Goal: Task Accomplishment & Management: Manage account settings

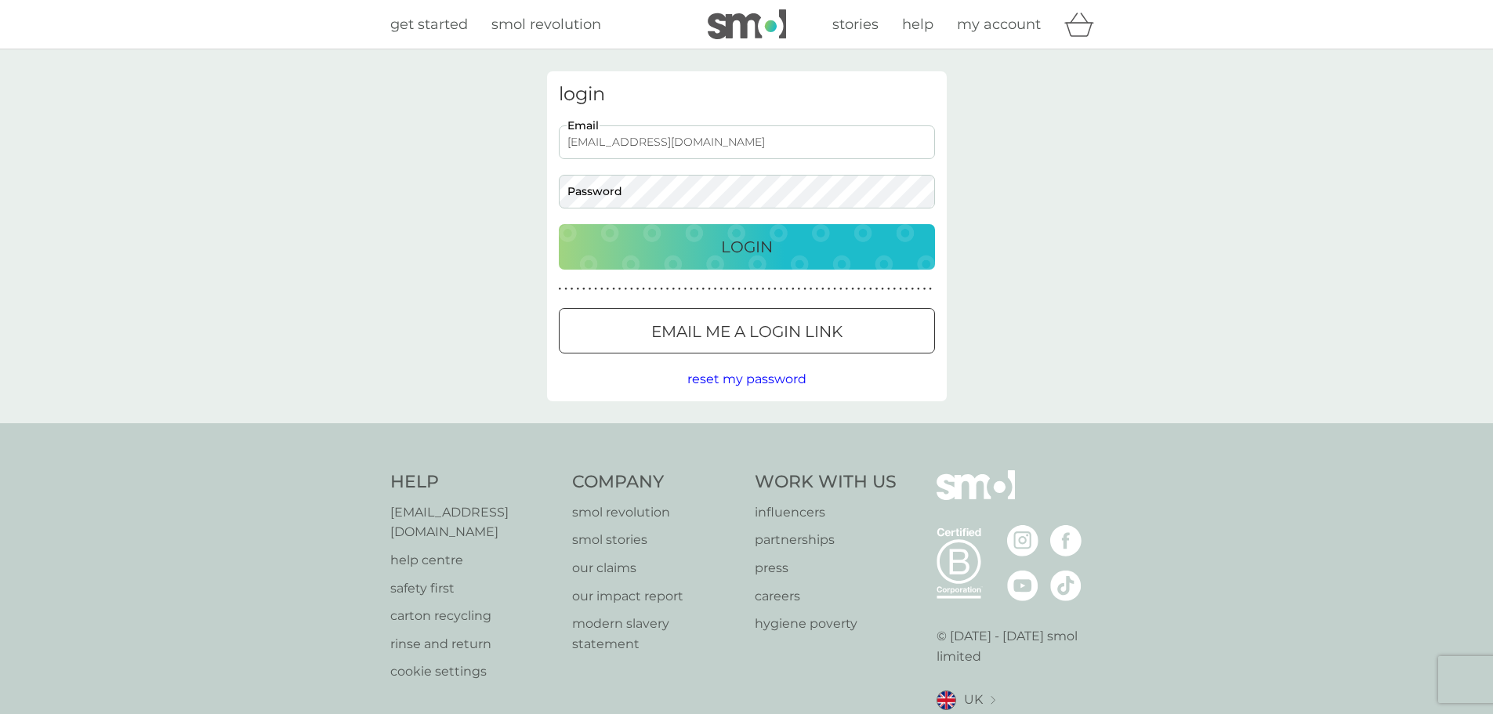
type input "[EMAIL_ADDRESS][DOMAIN_NAME]"
click at [770, 248] on p "Login" at bounding box center [747, 246] width 52 height 25
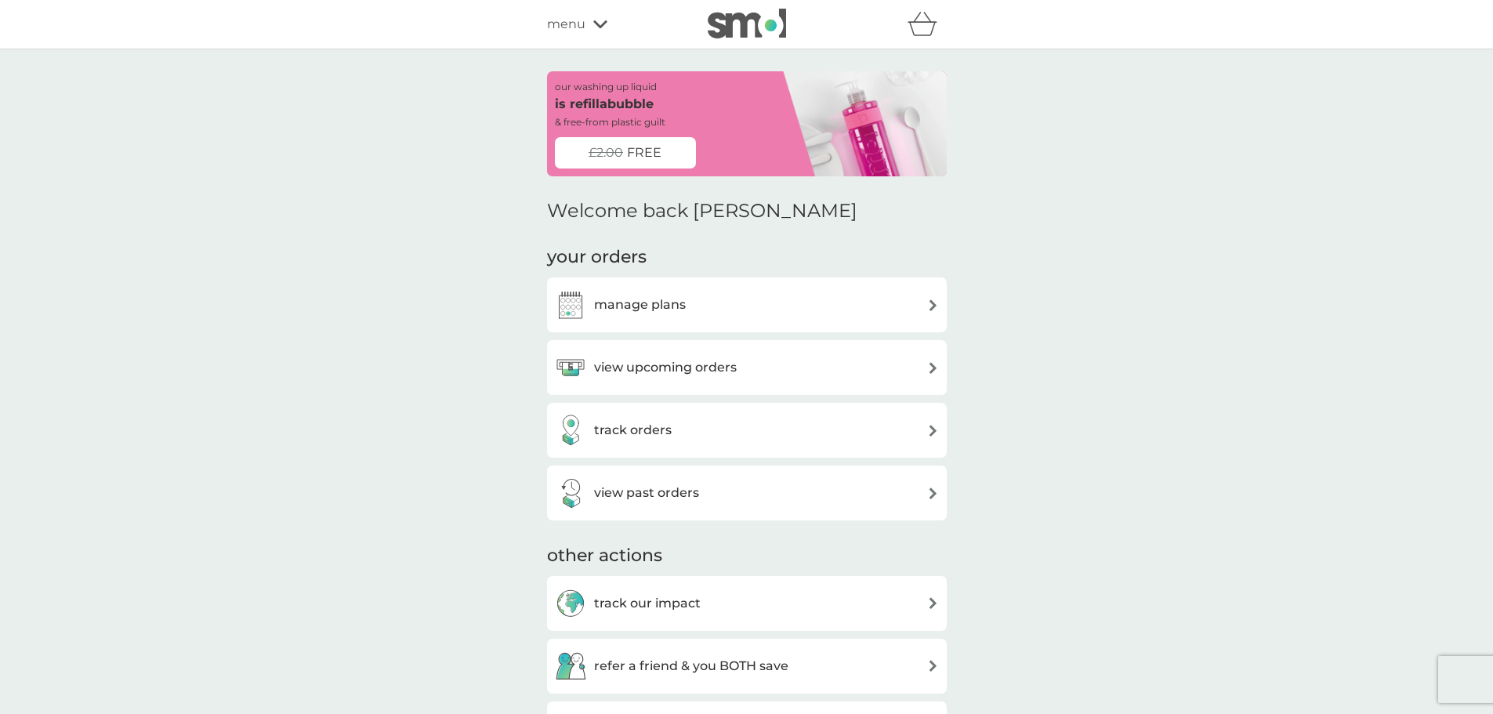
click at [600, 25] on icon at bounding box center [600, 24] width 14 height 8
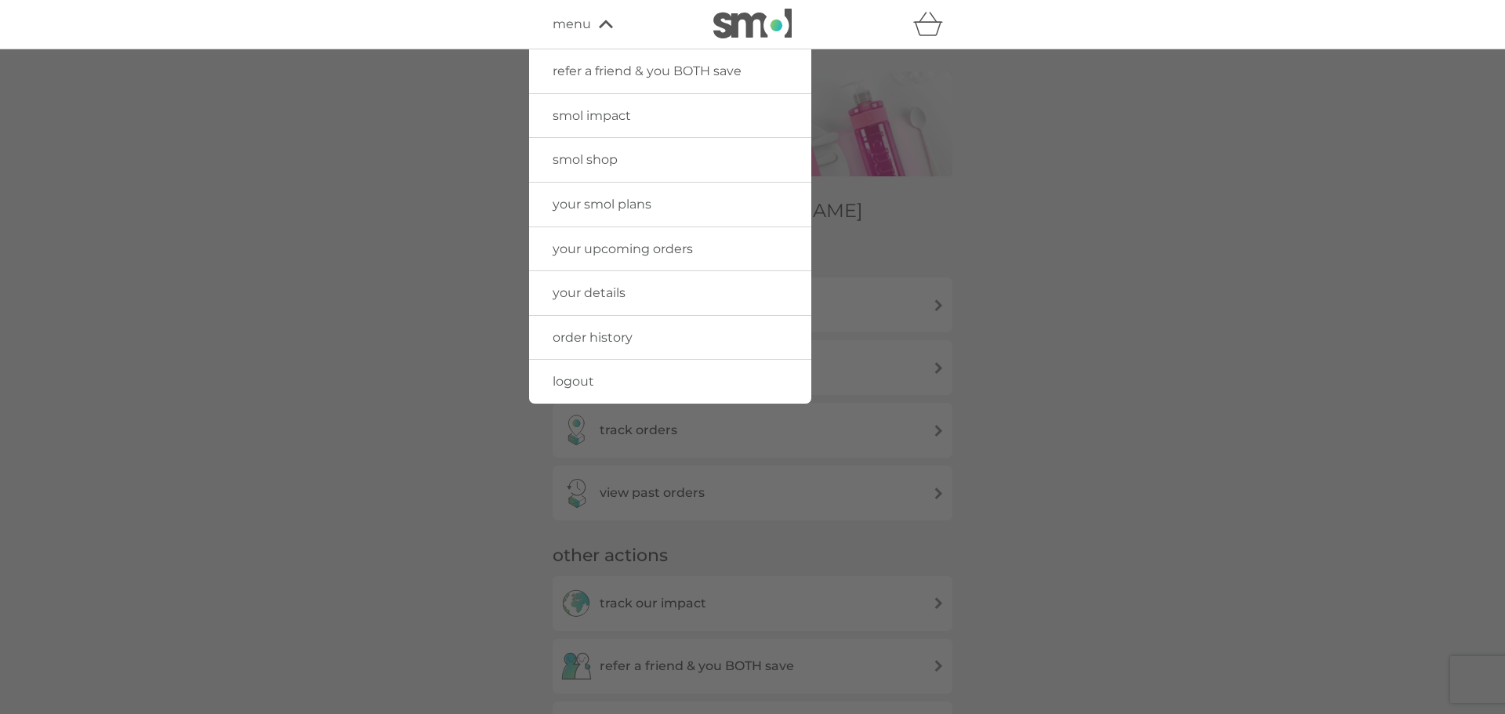
click at [639, 292] on link "your details" at bounding box center [670, 293] width 282 height 44
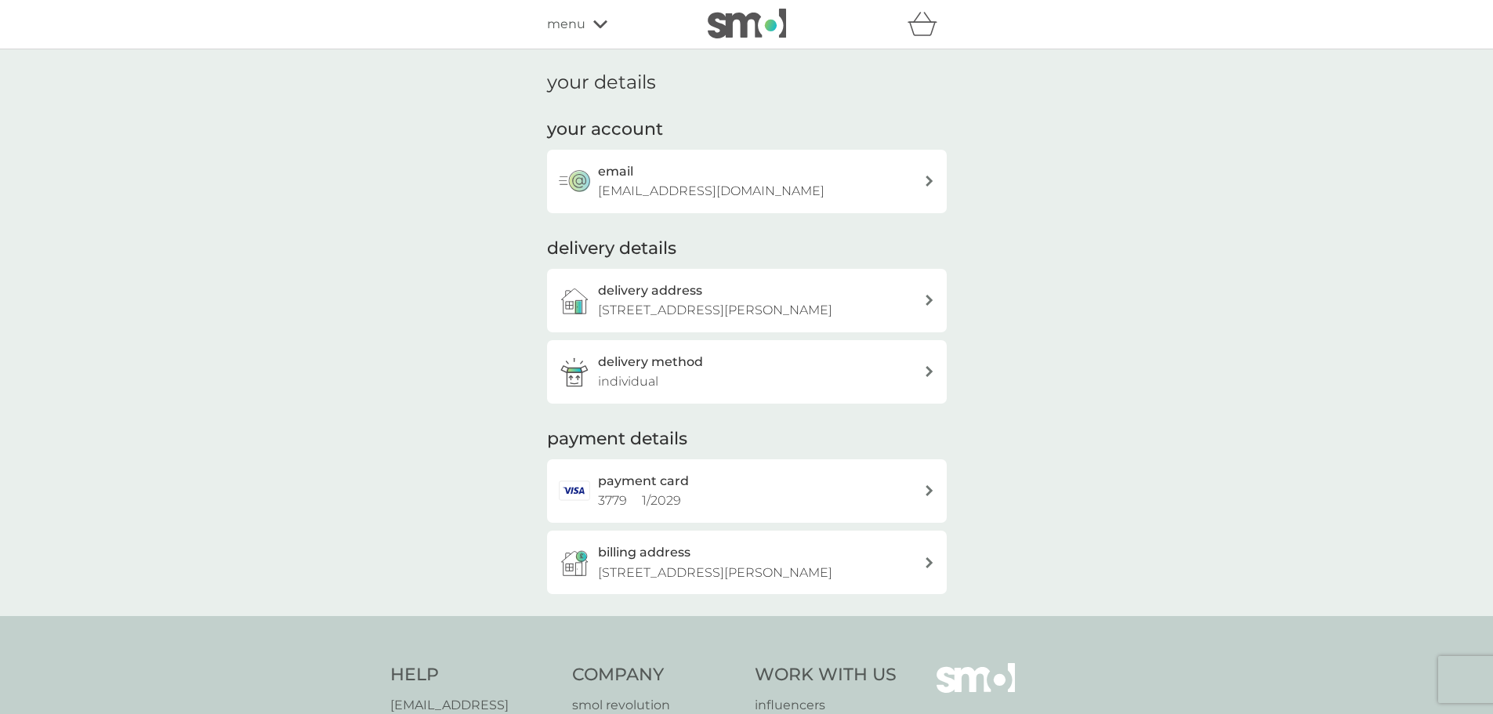
click at [869, 261] on div "delivery details delivery address [STREET_ADDRESS][PERSON_NAME] delivery method…" at bounding box center [747, 320] width 400 height 167
click at [907, 289] on div "delivery address [STREET_ADDRESS][PERSON_NAME]" at bounding box center [761, 301] width 326 height 40
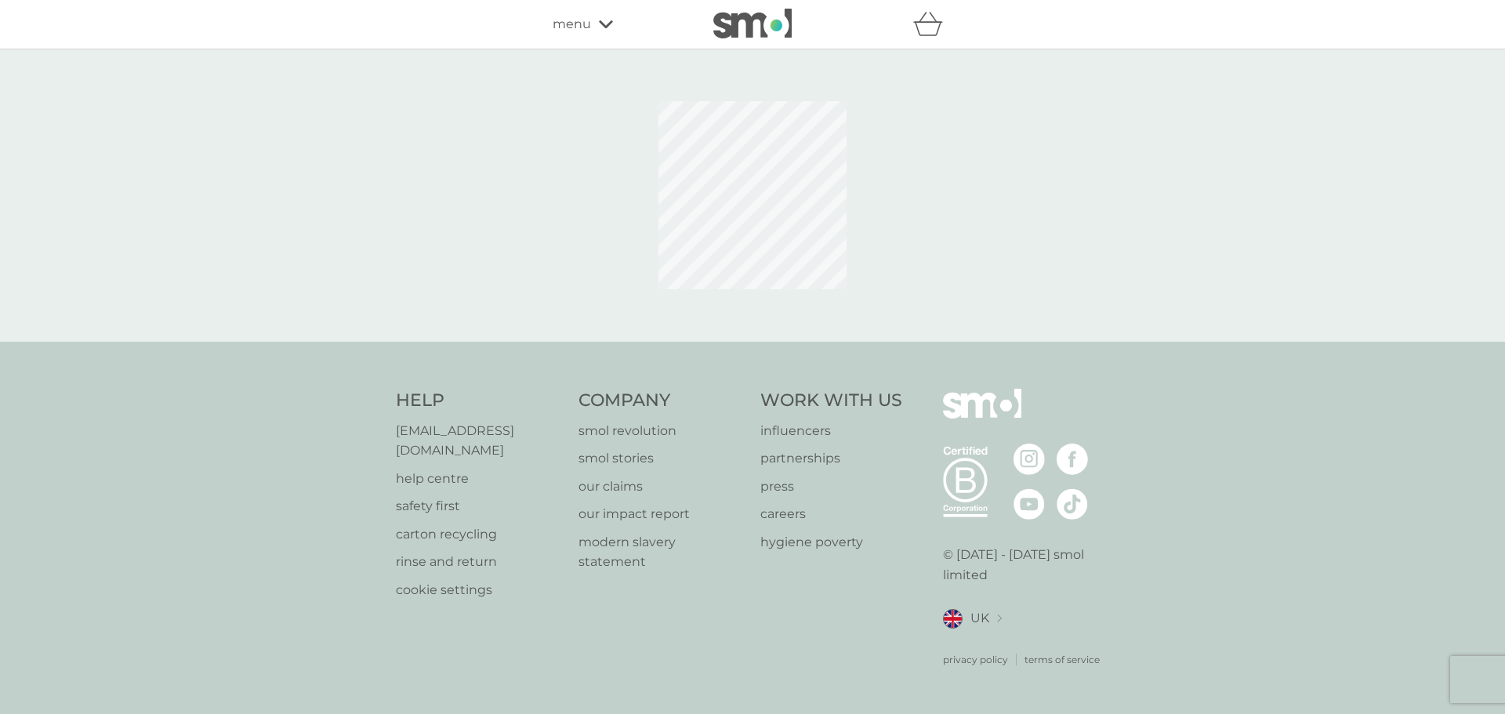
click at [938, 208] on div at bounding box center [753, 195] width 400 height 248
click at [606, 20] on icon at bounding box center [606, 24] width 14 height 9
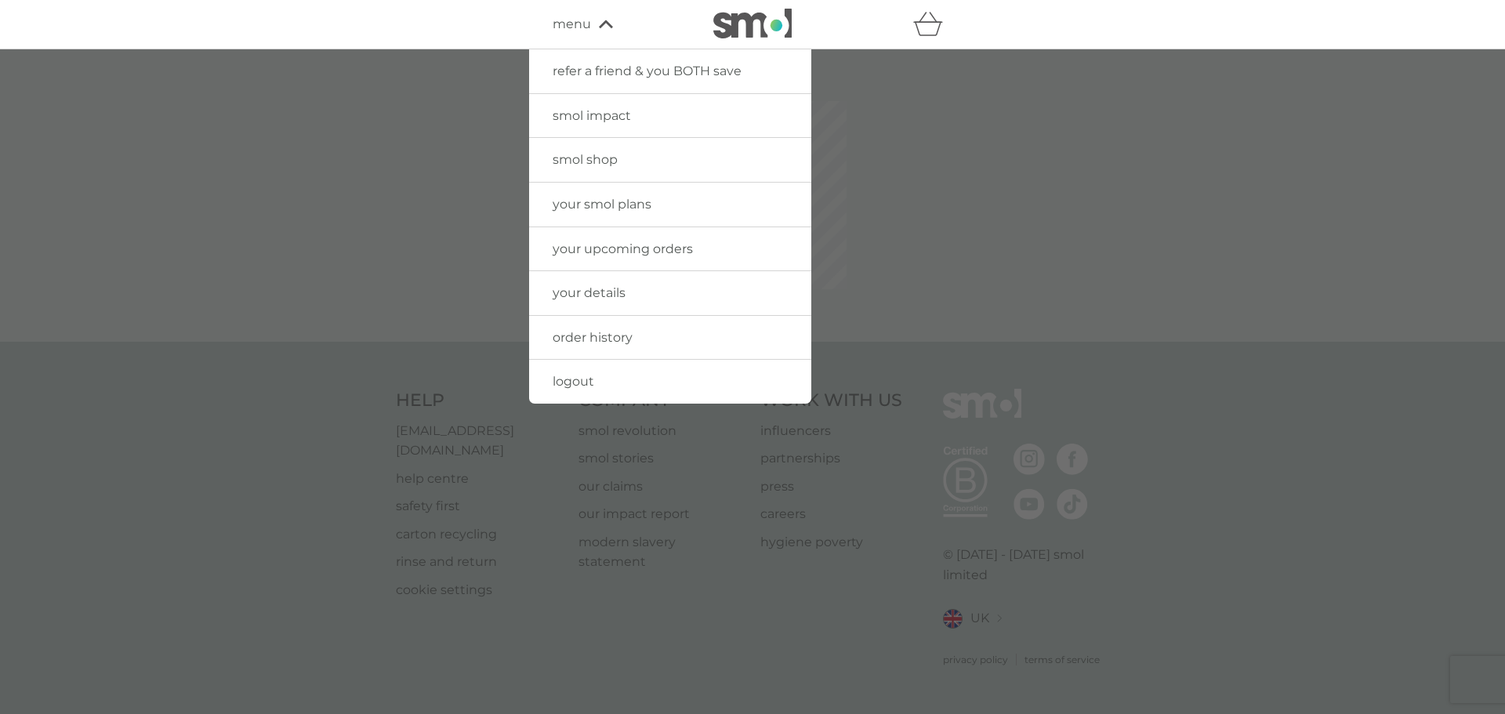
click at [613, 285] on span "your details" at bounding box center [589, 292] width 73 height 15
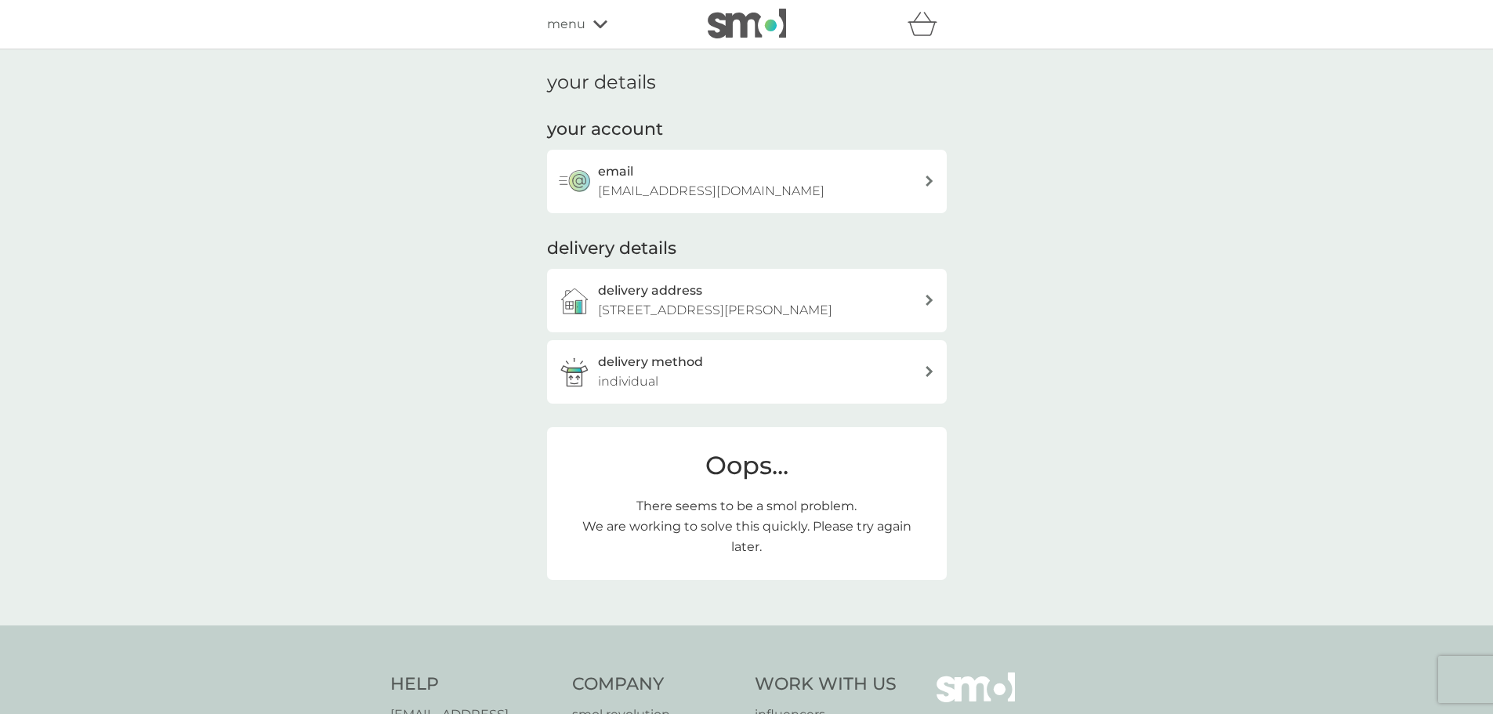
click at [407, 397] on div "your details your account email emilygutteridge@hotmail.com delivery details de…" at bounding box center [746, 337] width 1493 height 576
click at [923, 294] on div "delivery address 7 Angelica Avenue, Melksham, SN12 6ZP" at bounding box center [761, 301] width 326 height 40
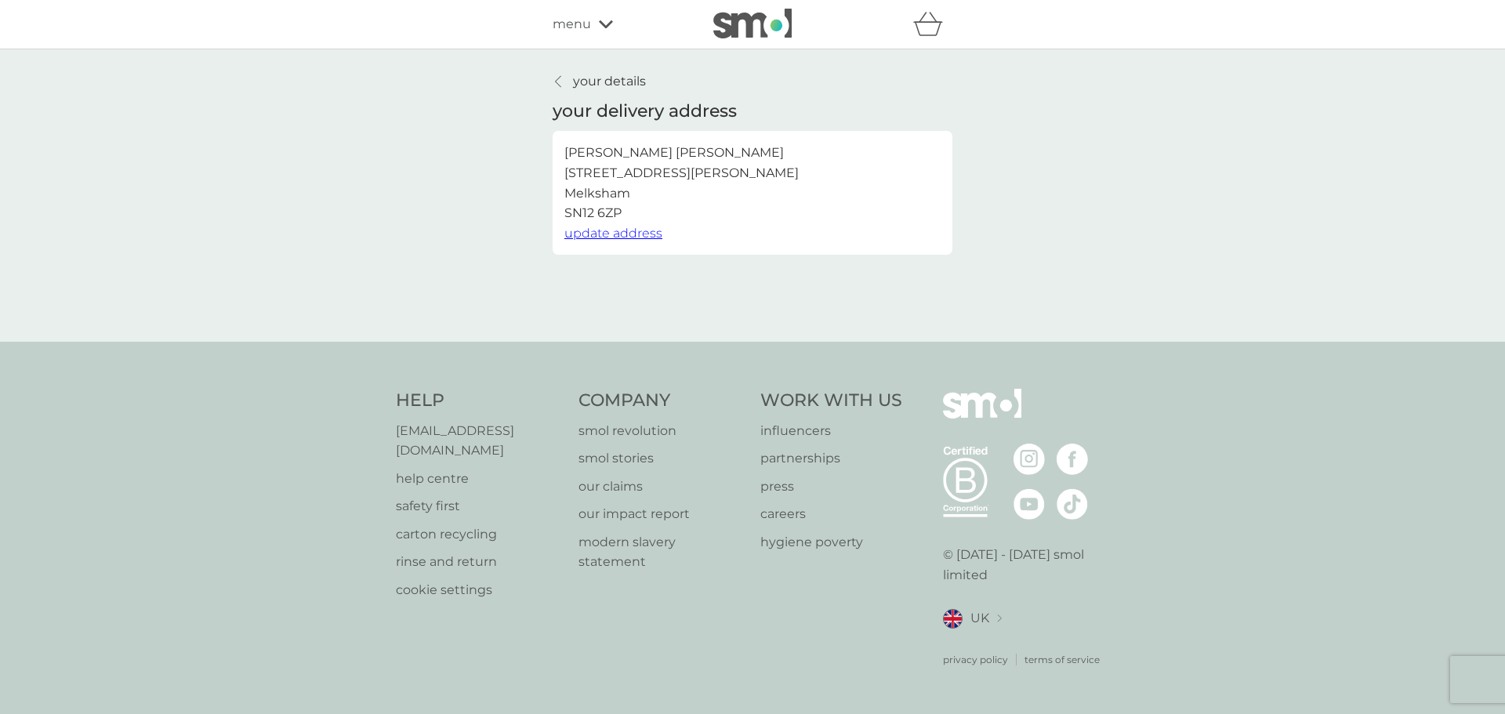
click at [596, 78] on p "your details" at bounding box center [609, 81] width 73 height 20
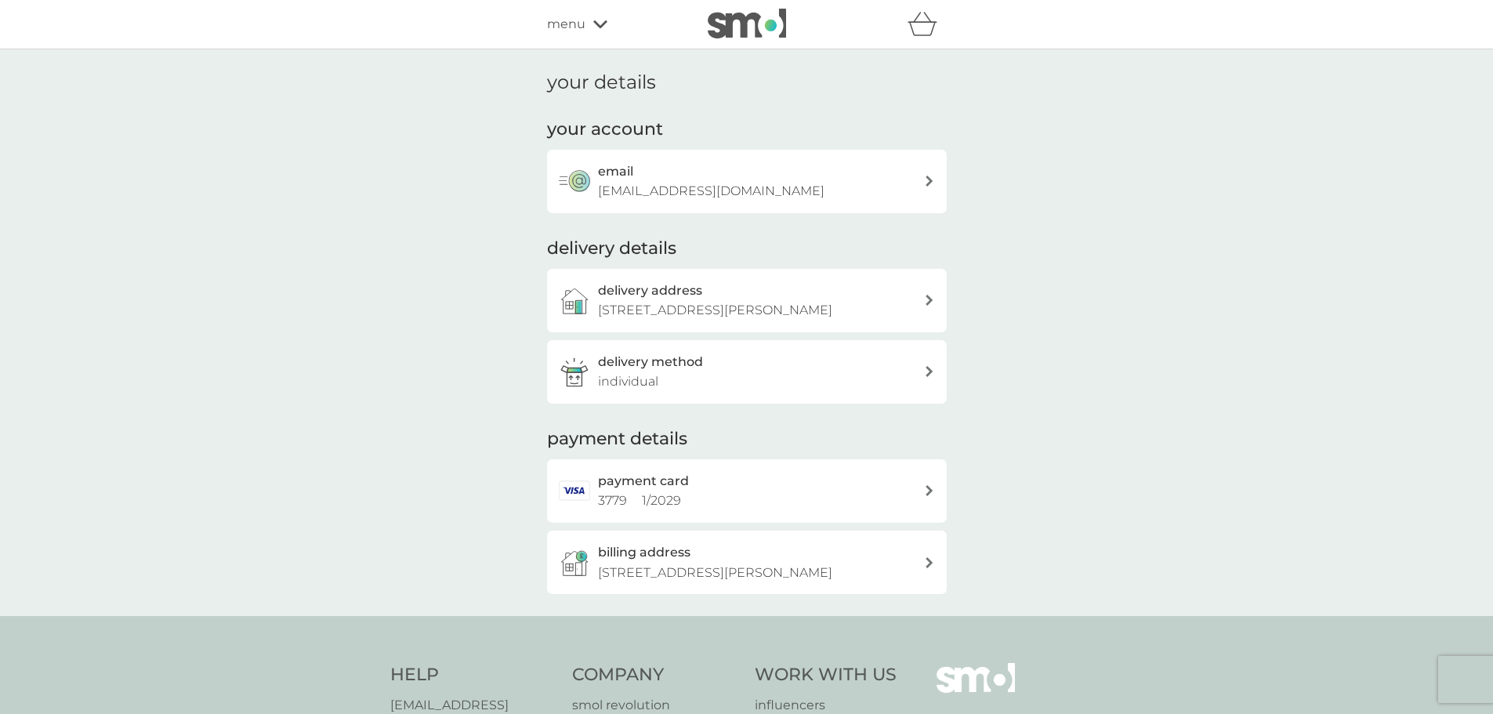
click at [895, 570] on div "billing address 7 Angelica Avenue, Melksham, SN12 6ZP" at bounding box center [761, 562] width 326 height 40
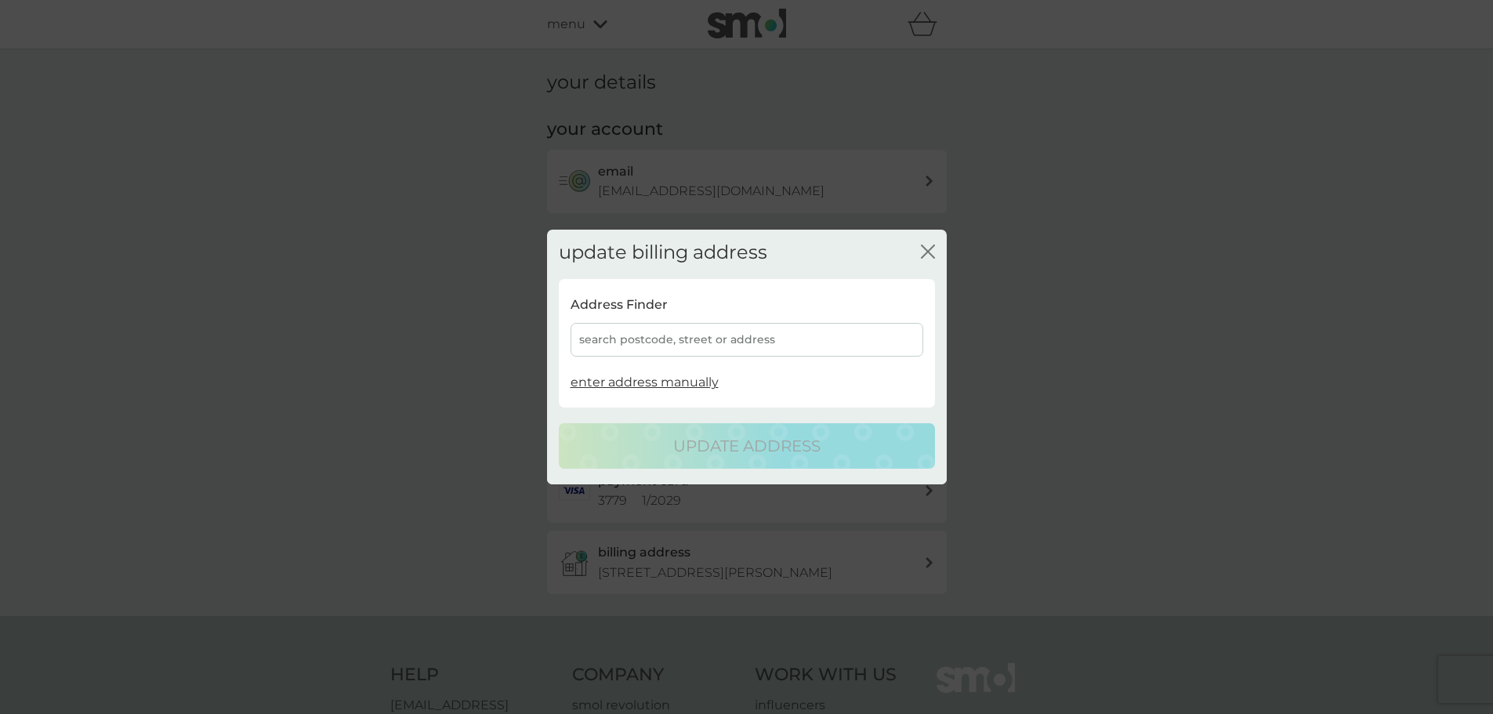
click at [916, 256] on div "update billing address close" at bounding box center [747, 253] width 400 height 46
click at [924, 243] on div "close" at bounding box center [928, 252] width 14 height 23
click at [928, 247] on icon "close" at bounding box center [928, 252] width 14 height 14
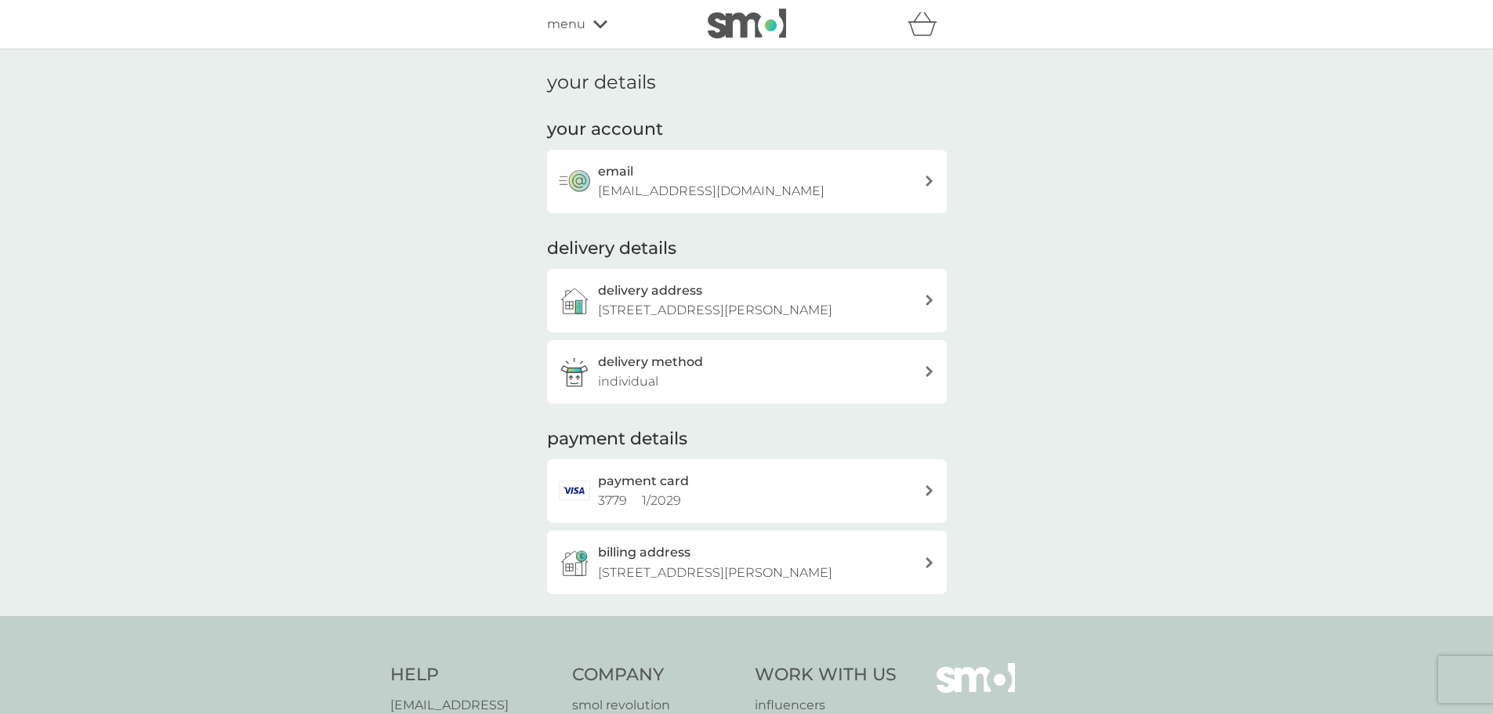
click at [754, 163] on div "email emilygutteridge@hotmail.com" at bounding box center [761, 181] width 326 height 40
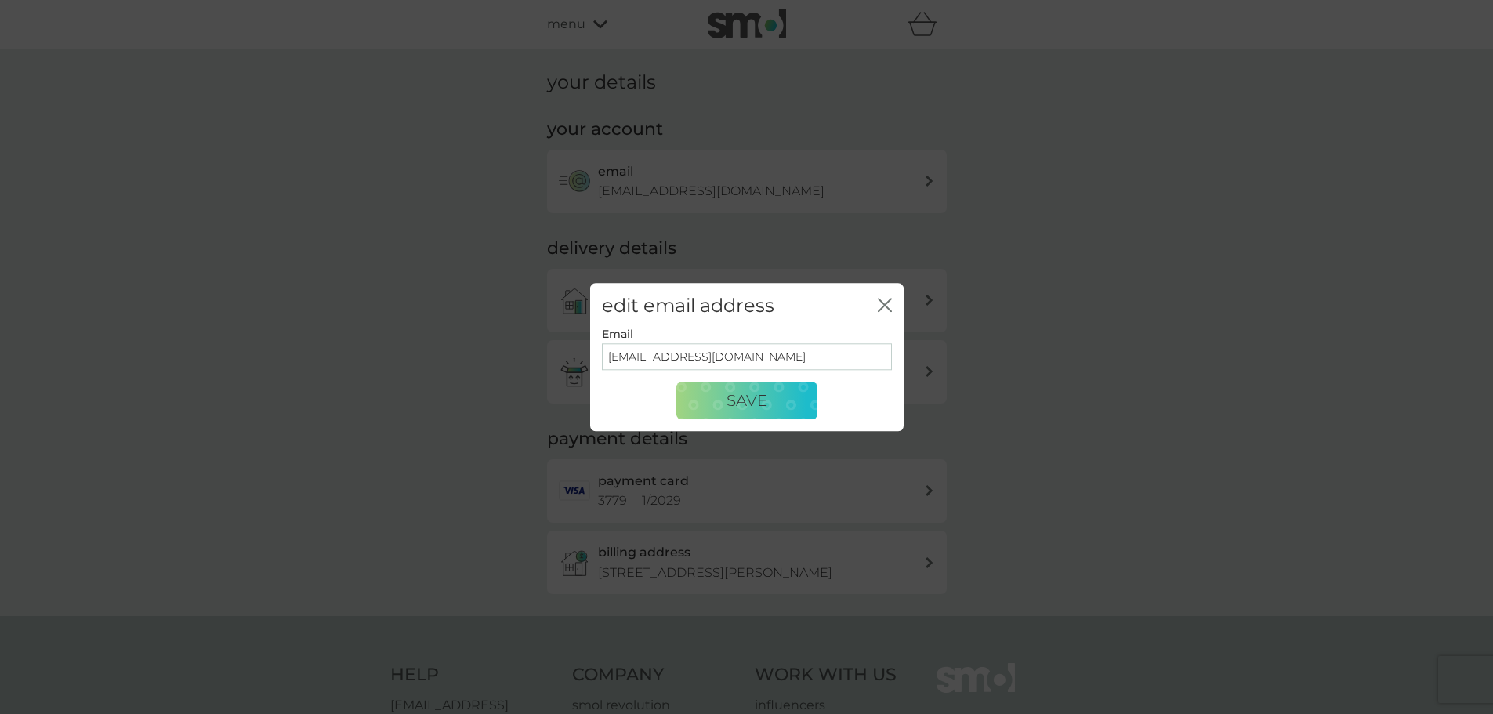
click at [890, 304] on icon "close" at bounding box center [885, 305] width 14 height 14
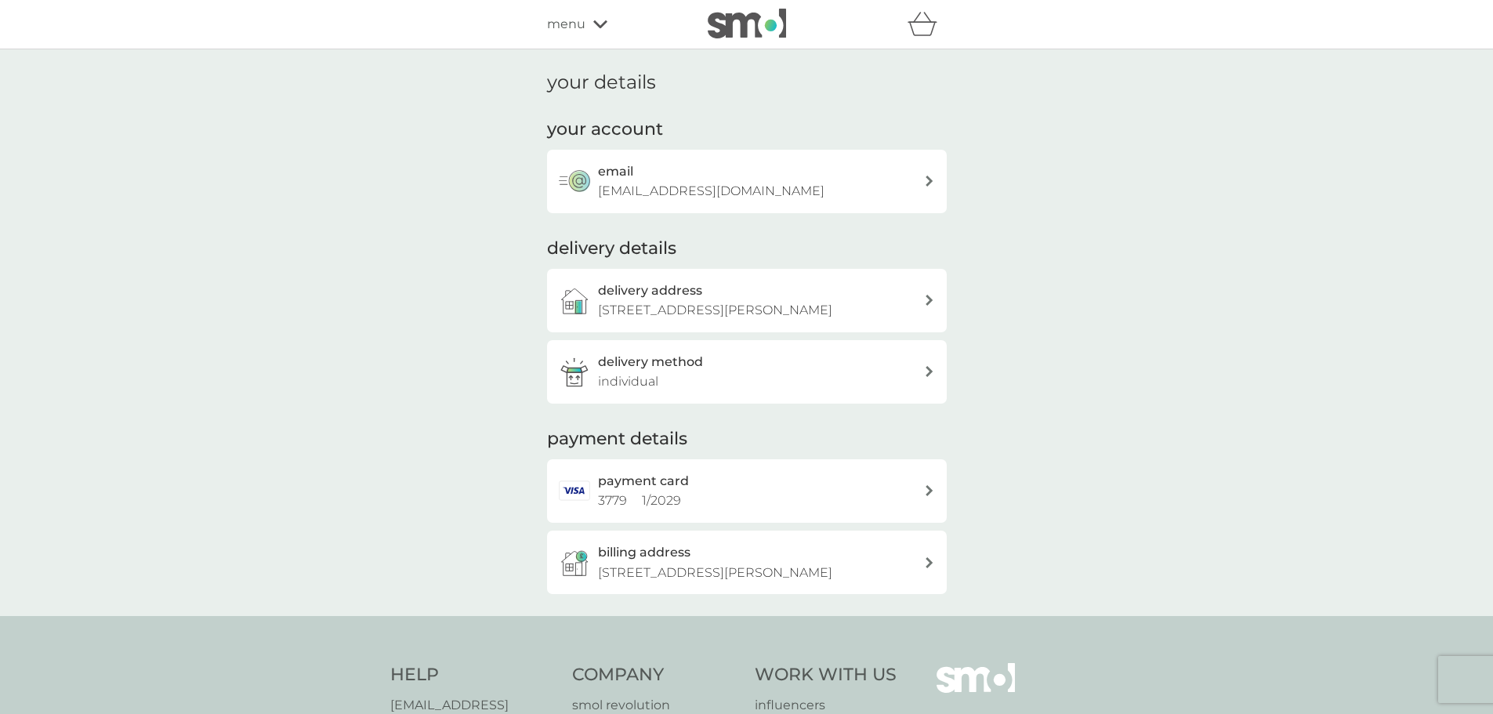
click at [573, 32] on span "menu" at bounding box center [566, 24] width 38 height 20
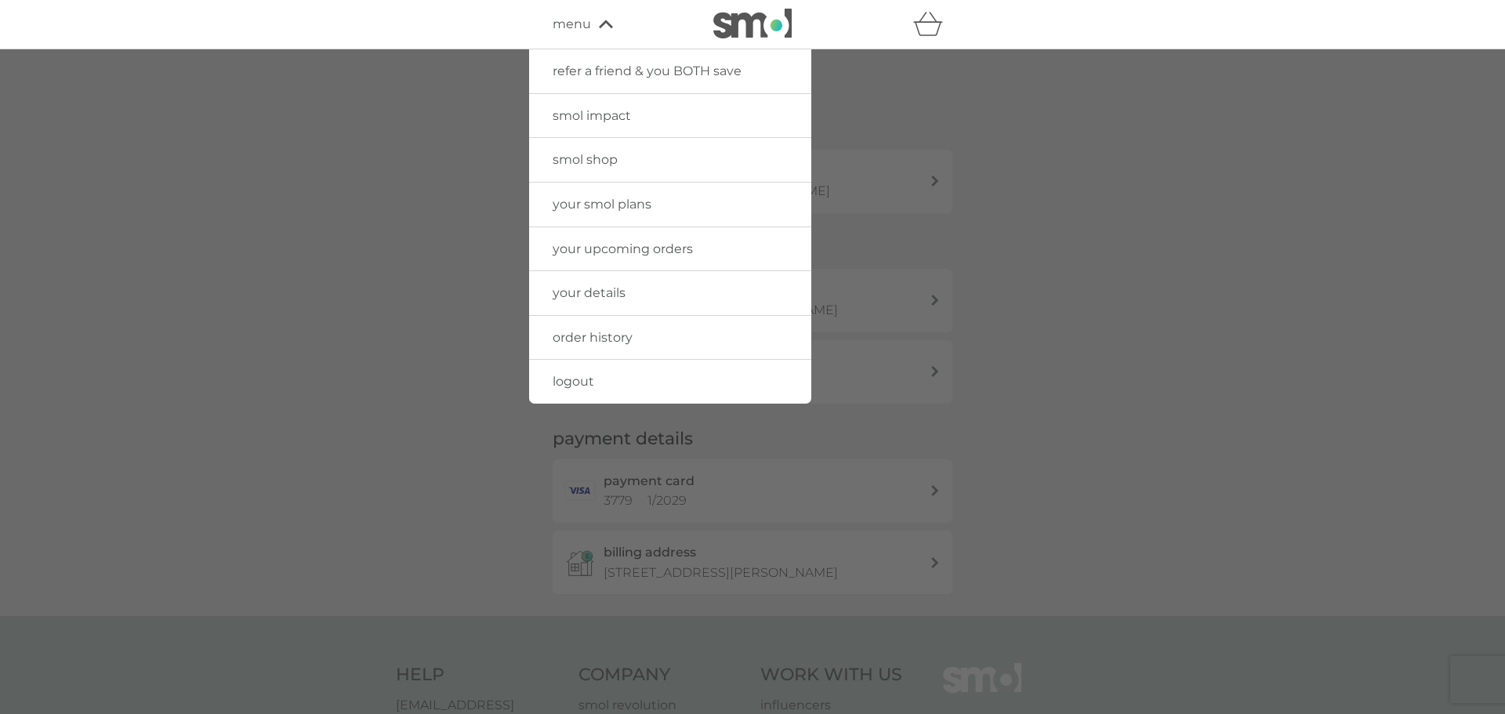
click at [669, 148] on link "smol shop" at bounding box center [670, 160] width 282 height 44
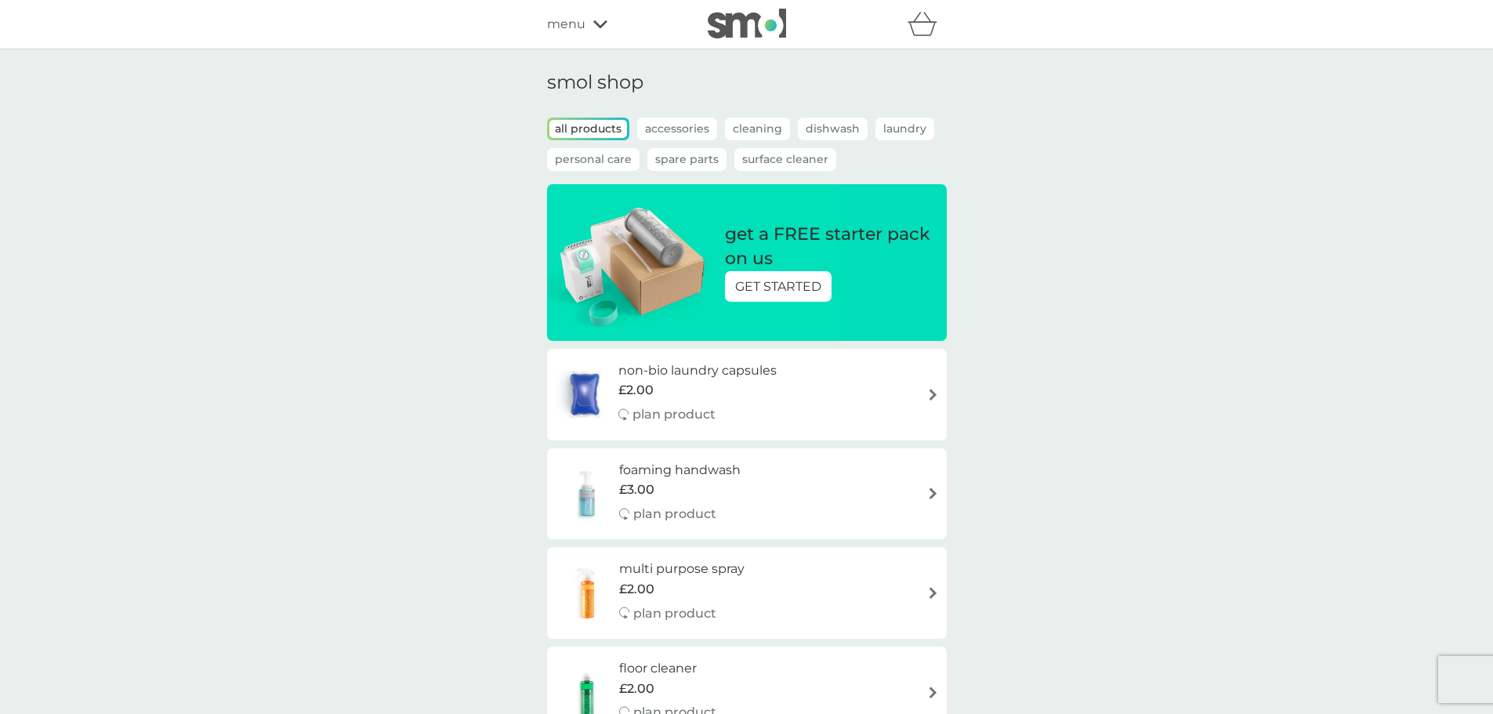
click at [588, 33] on div "menu" at bounding box center [613, 24] width 133 height 20
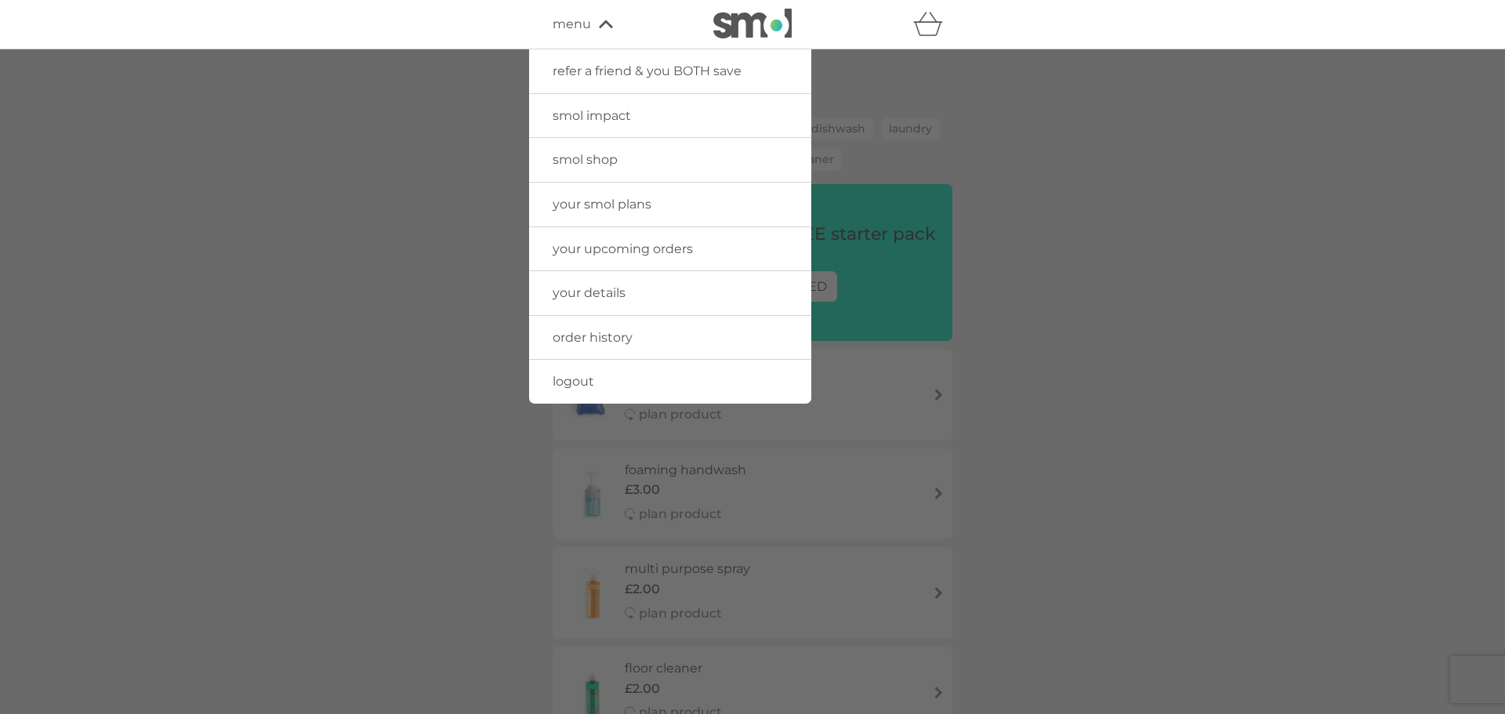
click at [588, 375] on span "logout" at bounding box center [574, 381] width 42 height 15
